Goal: Task Accomplishment & Management: Manage account settings

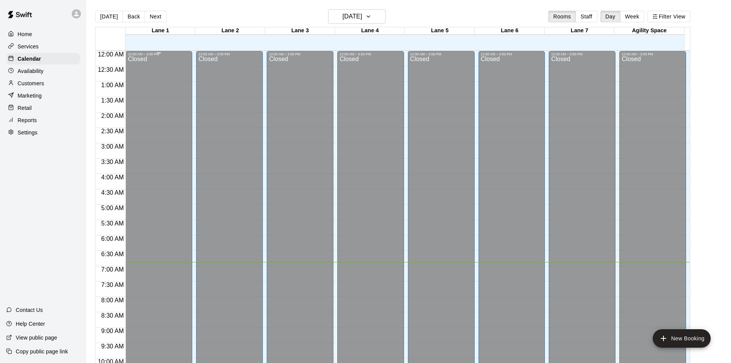
scroll to position [394, 0]
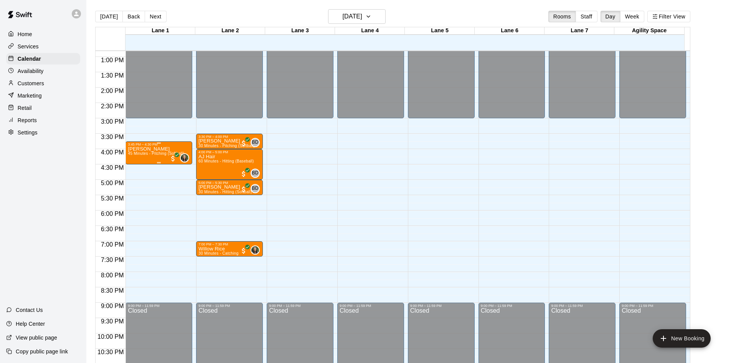
click at [152, 156] on span "45 Minutes - Pitching (Softball)" at bounding box center [156, 153] width 56 height 4
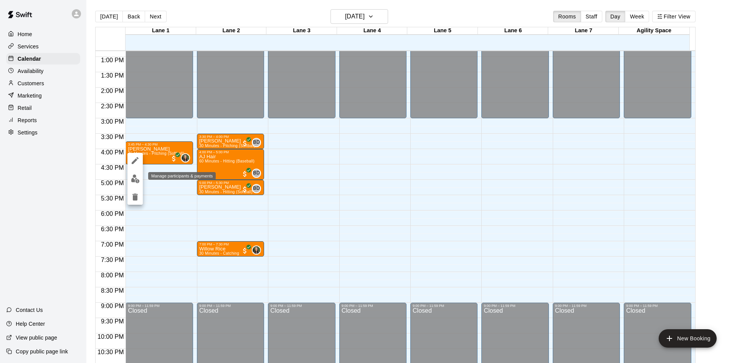
click at [137, 179] on img "edit" at bounding box center [135, 178] width 9 height 9
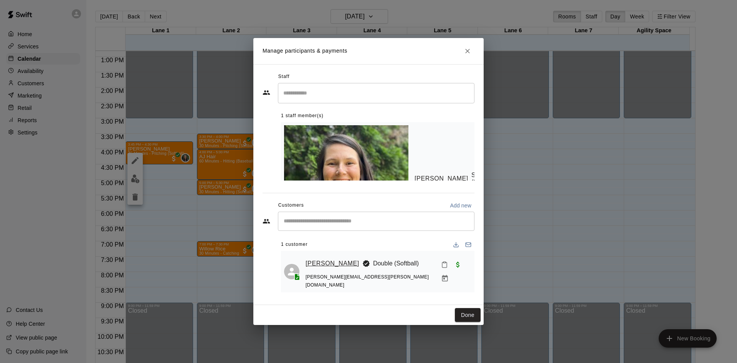
click at [333, 258] on link "[PERSON_NAME]" at bounding box center [333, 263] width 54 height 10
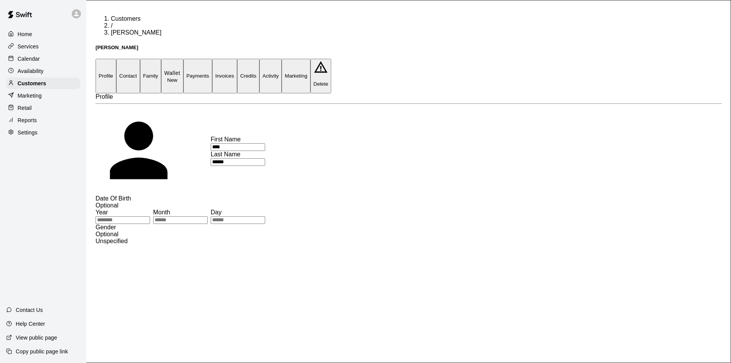
click at [36, 60] on p "Calendar" at bounding box center [29, 59] width 22 height 8
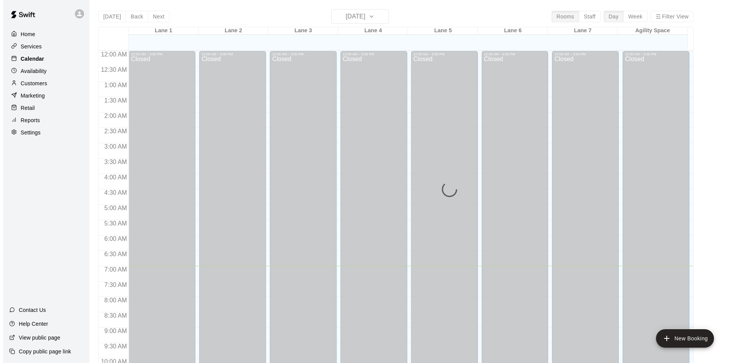
scroll to position [215, 0]
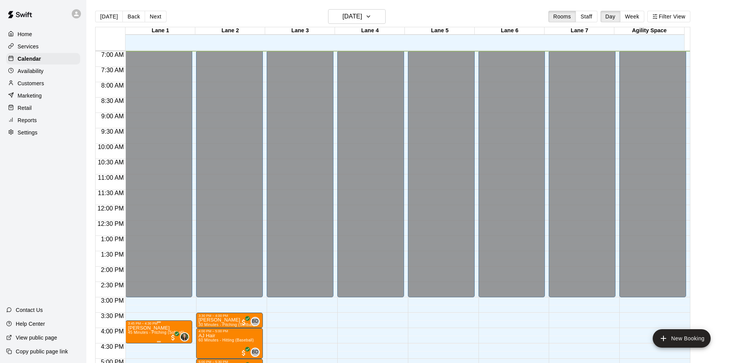
click at [152, 324] on div "3:45 PM – 4:30 PM" at bounding box center [159, 323] width 62 height 4
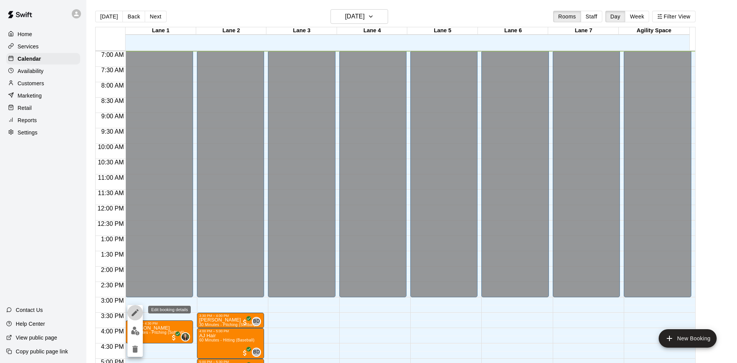
click at [140, 313] on button "edit" at bounding box center [134, 312] width 15 height 15
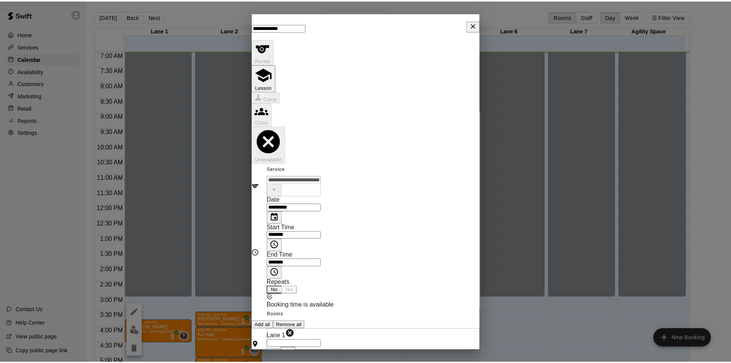
scroll to position [115, 0]
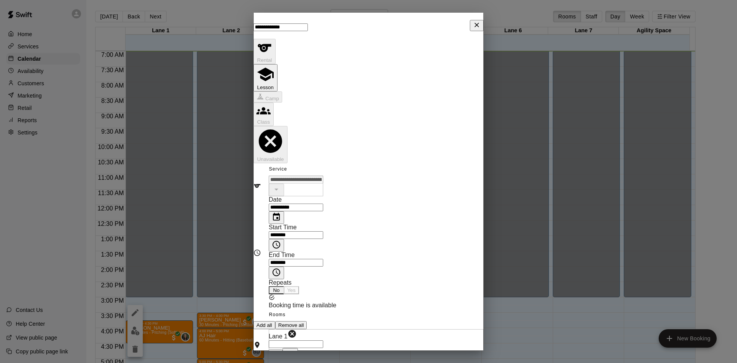
click at [473, 29] on icon "Close" at bounding box center [477, 25] width 8 height 8
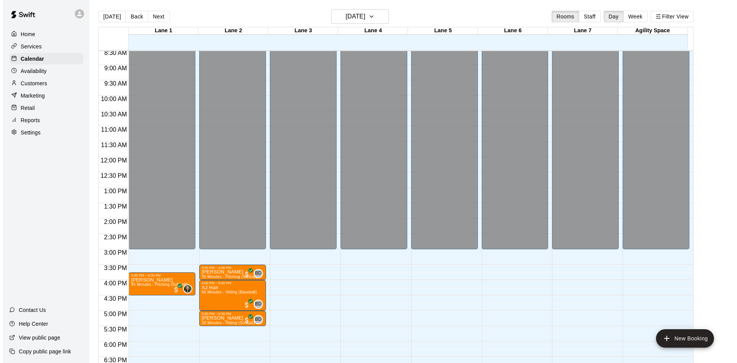
scroll to position [330, 0]
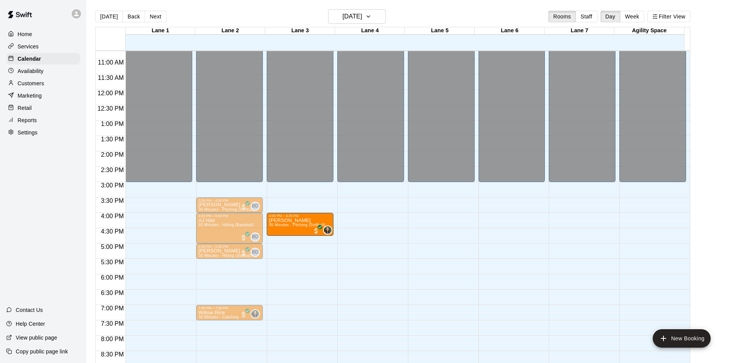
drag, startPoint x: 143, startPoint y: 214, endPoint x: 276, endPoint y: 222, distance: 133.8
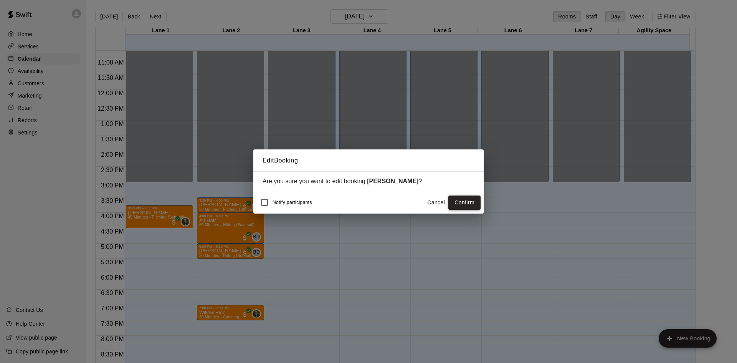
click at [473, 207] on button "Confirm" at bounding box center [464, 202] width 32 height 14
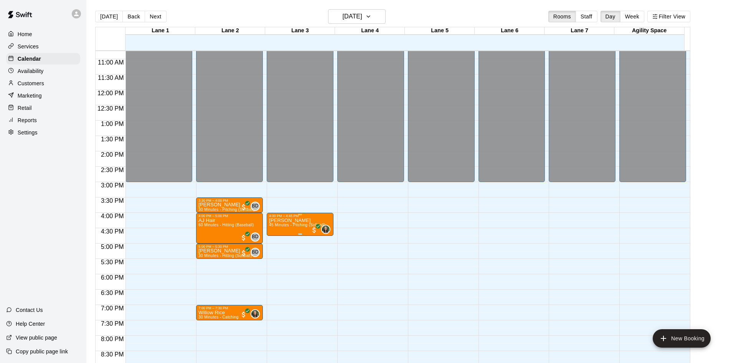
click at [287, 220] on p "[PERSON_NAME]" at bounding box center [297, 220] width 56 height 0
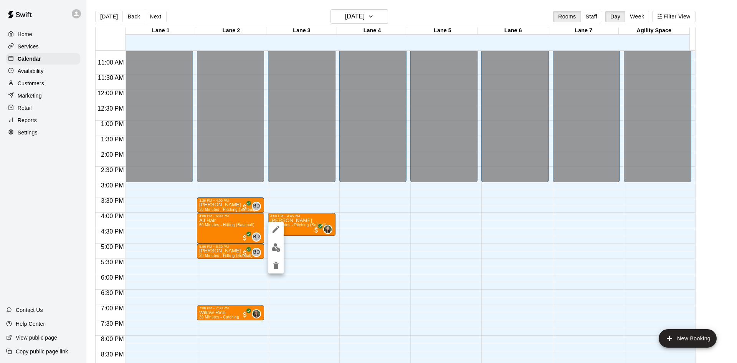
click at [279, 229] on icon "edit" at bounding box center [275, 229] width 9 height 9
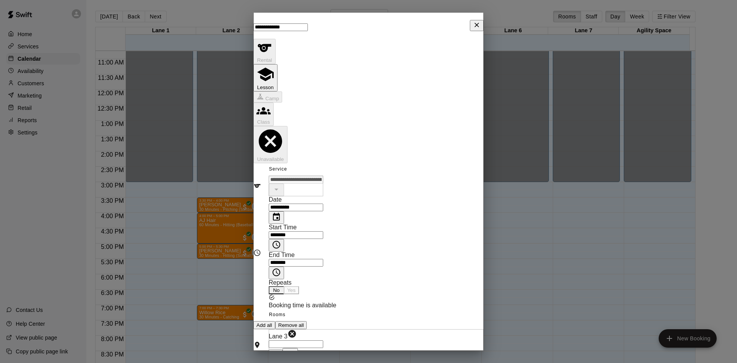
click at [281, 240] on icon "Choose time, selected time is 4:00 PM" at bounding box center [276, 244] width 9 height 9
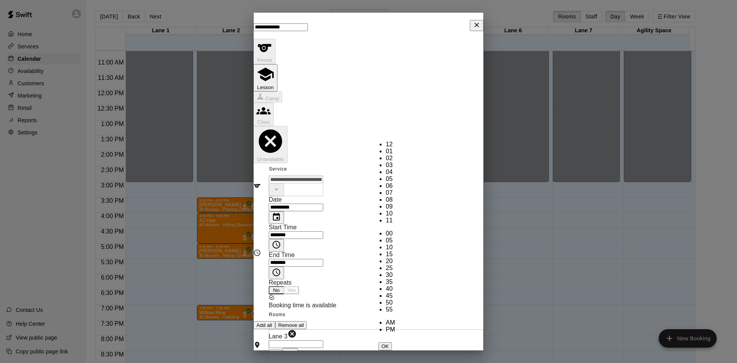
scroll to position [22, 0]
click at [386, 163] on li "03" at bounding box center [390, 165] width 9 height 7
click at [395, 292] on li "45" at bounding box center [390, 295] width 9 height 7
type input "********"
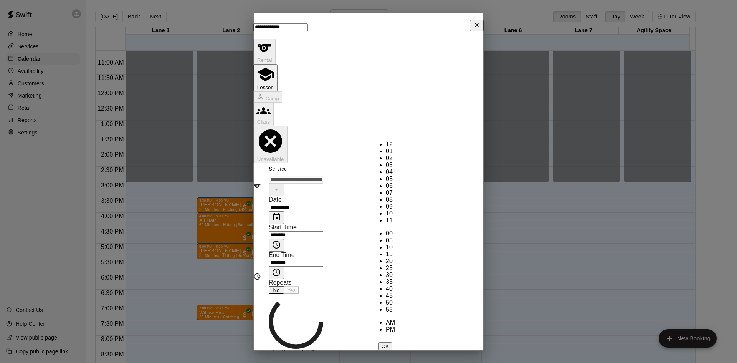
scroll to position [135, 0]
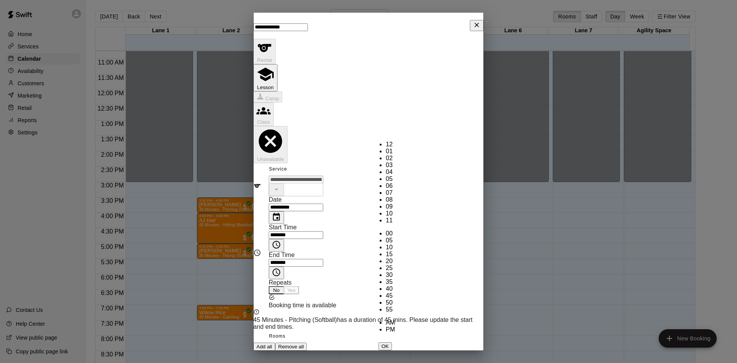
click at [278, 270] on icon "Choose time, selected time is 4:45 PM" at bounding box center [277, 271] width 2 height 3
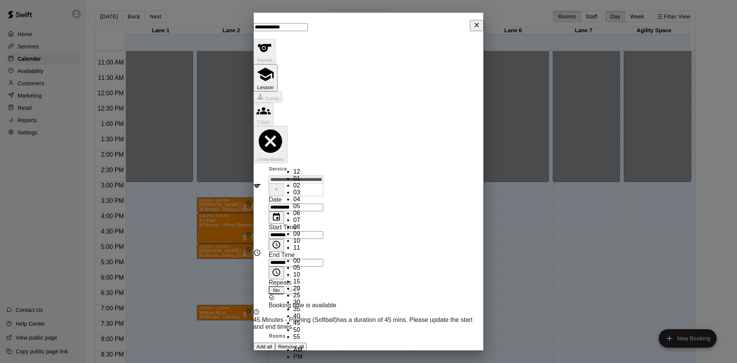
scroll to position [96, 0]
click at [303, 299] on li "30" at bounding box center [297, 302] width 9 height 7
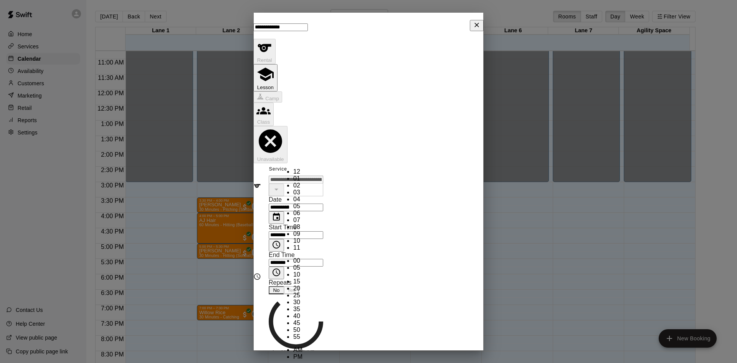
type input "********"
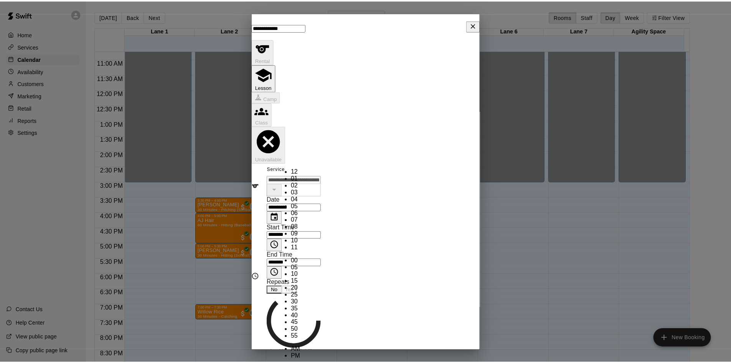
scroll to position [90, 0]
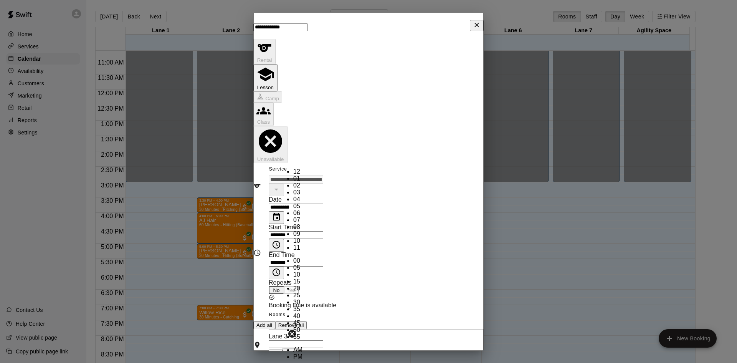
click at [336, 196] on div "**********" at bounding box center [303, 237] width 68 height 83
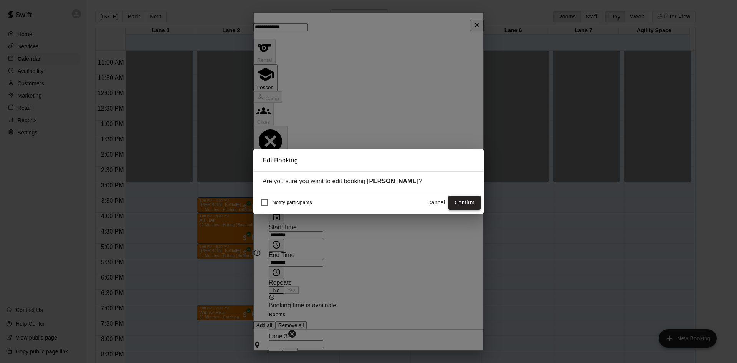
click at [458, 200] on button "Confirm" at bounding box center [464, 202] width 32 height 14
